Goal: Check status: Check status

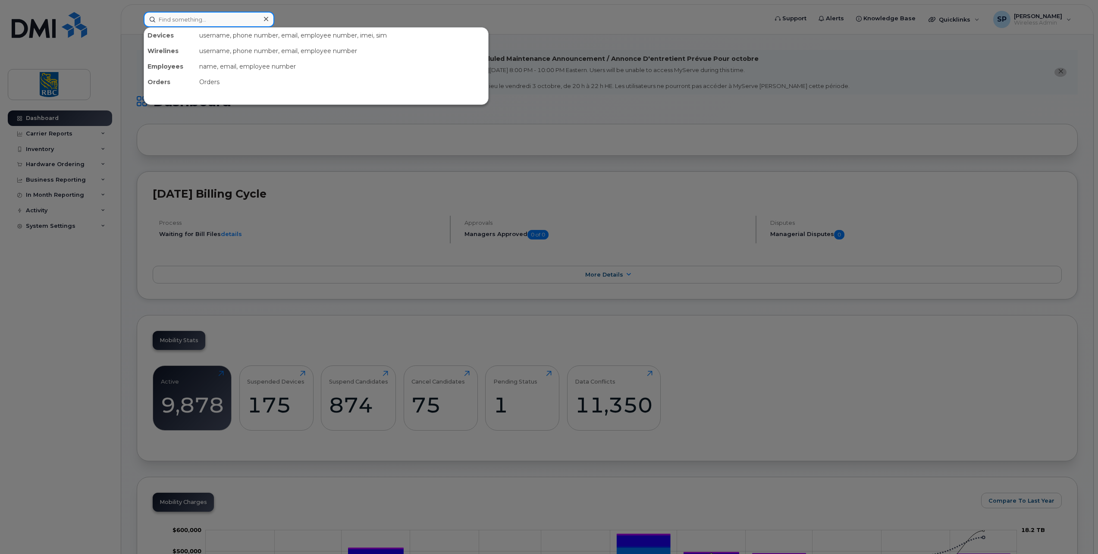
click at [208, 16] on input at bounding box center [209, 20] width 131 height 16
paste input "2895271769"
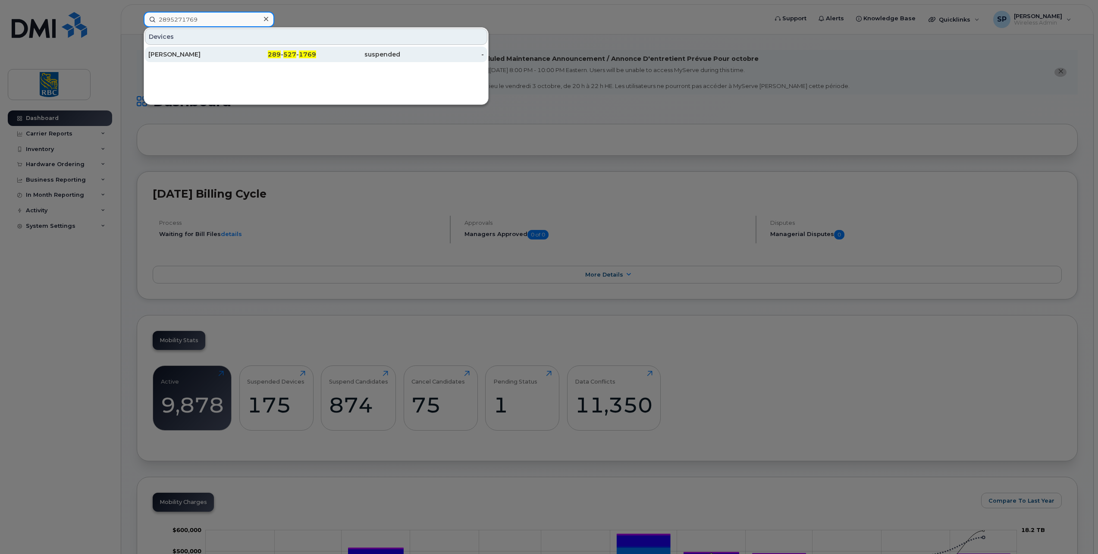
type input "2895271769"
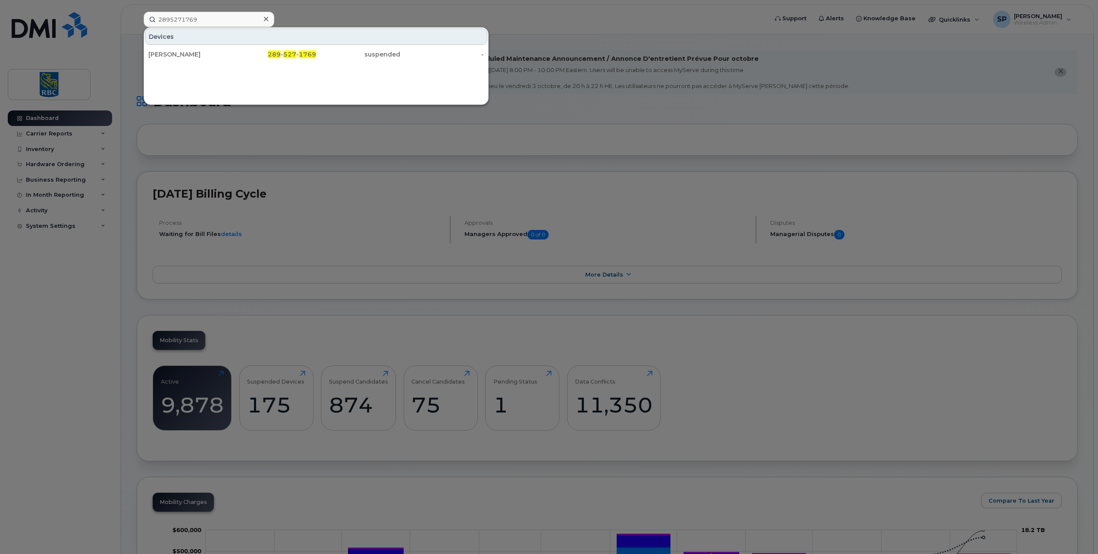
drag, startPoint x: 182, startPoint y: 58, endPoint x: 145, endPoint y: 53, distance: 38.3
click at [182, 58] on div "[PERSON_NAME]" at bounding box center [190, 54] width 84 height 9
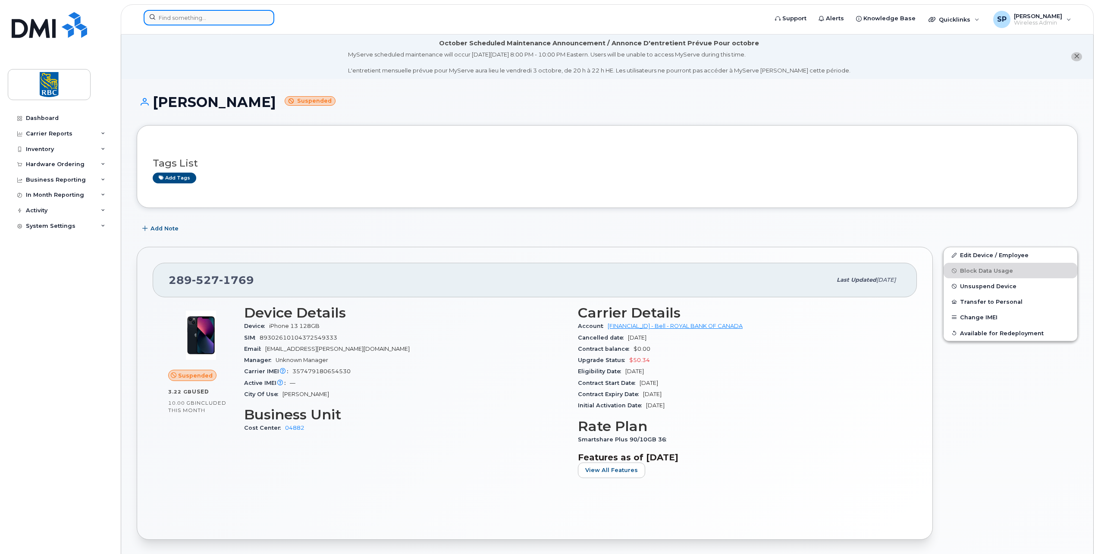
click at [195, 19] on input at bounding box center [209, 18] width 131 height 16
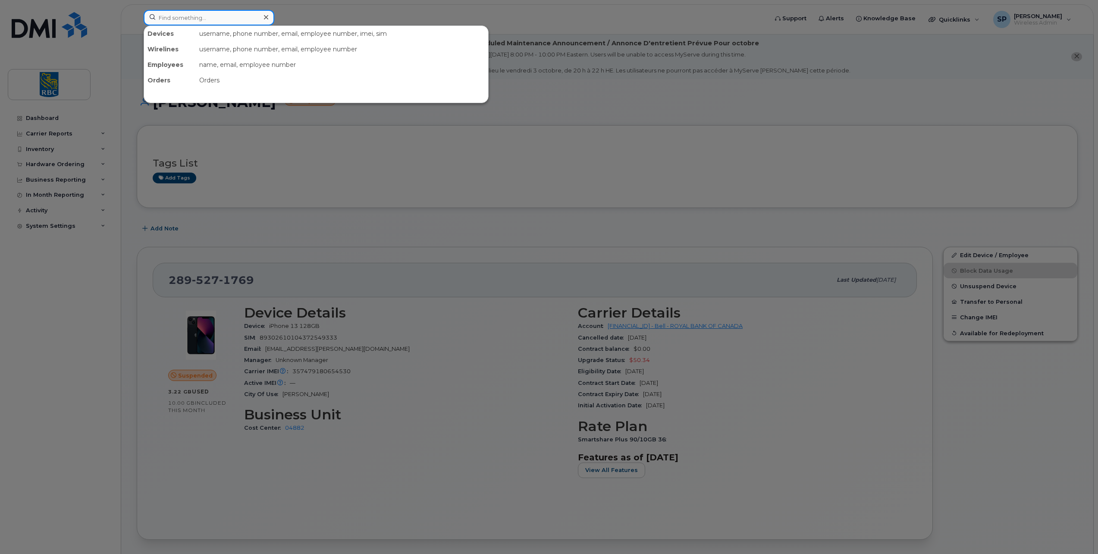
paste input "4374290688"
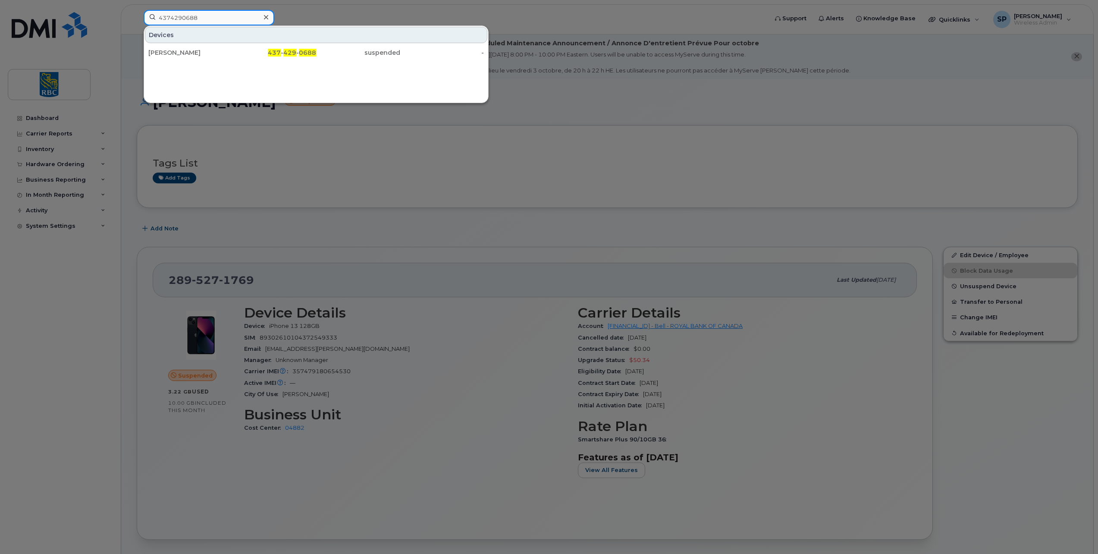
type input "4374290688"
